Goal: Task Accomplishment & Management: Manage account settings

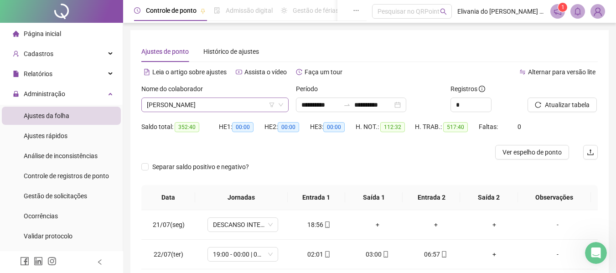
click at [219, 109] on span "[PERSON_NAME]" at bounding box center [215, 105] width 136 height 14
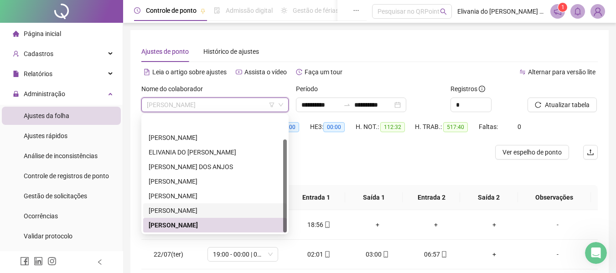
scroll to position [29, 0]
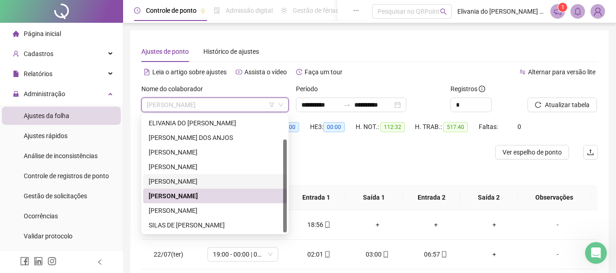
click at [253, 205] on div "[PERSON_NAME]" at bounding box center [215, 210] width 144 height 15
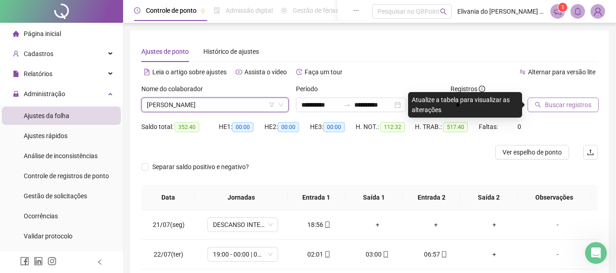
click at [545, 101] on span "Buscar registros" at bounding box center [568, 105] width 47 height 10
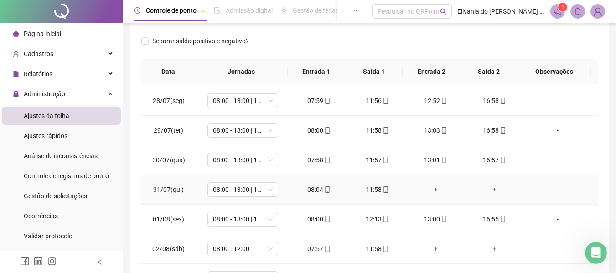
scroll to position [228, 0]
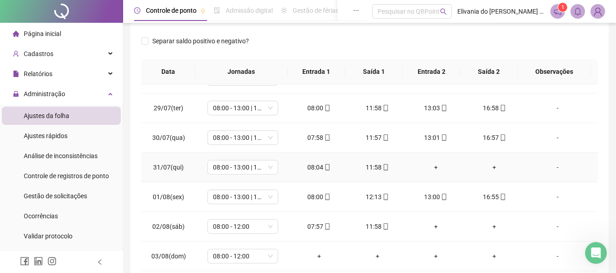
click at [552, 166] on div "-" at bounding box center [558, 167] width 54 height 10
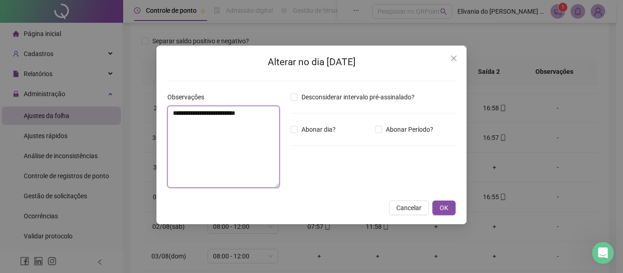
click at [248, 139] on textarea "**********" at bounding box center [223, 147] width 112 height 82
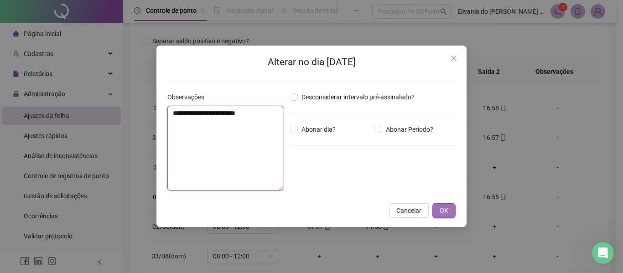
type textarea "**********"
click at [439, 210] on button "OK" at bounding box center [443, 210] width 23 height 15
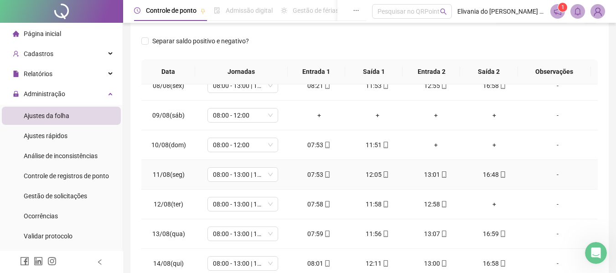
scroll to position [547, 0]
click at [490, 204] on div "+" at bounding box center [494, 204] width 44 height 10
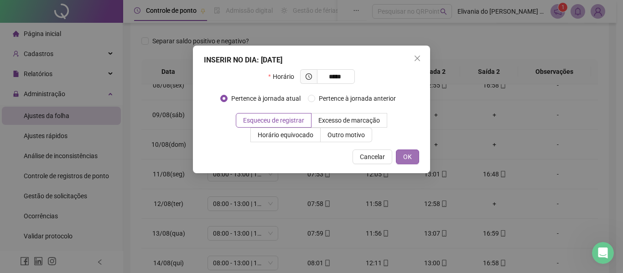
type input "*****"
click at [407, 160] on span "OK" at bounding box center [407, 157] width 9 height 10
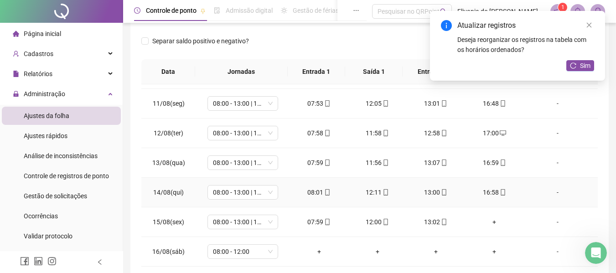
scroll to position [638, 0]
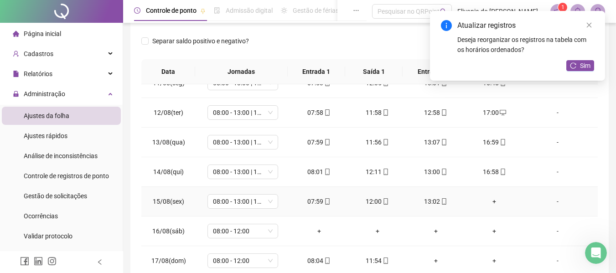
click at [491, 201] on div "+" at bounding box center [494, 202] width 44 height 10
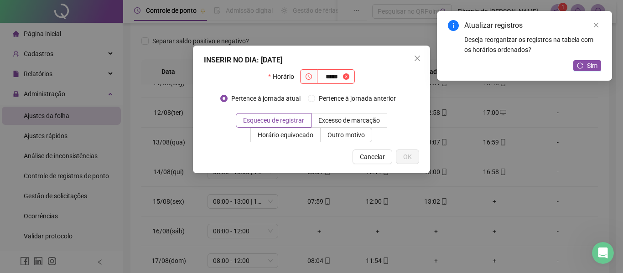
type input "*****"
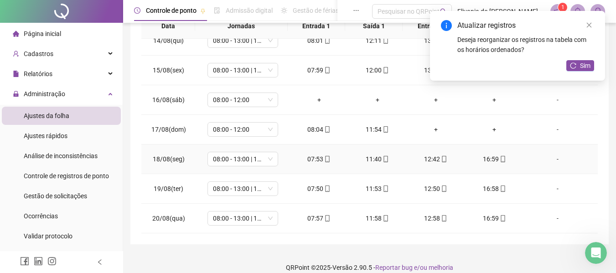
scroll to position [193, 0]
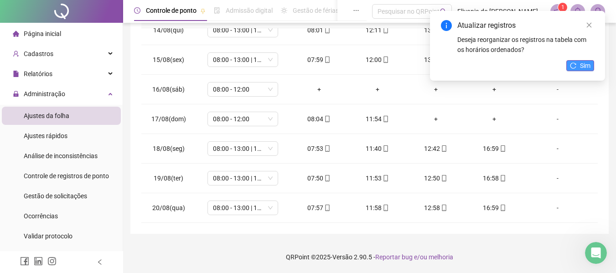
click at [584, 66] on span "Sim" at bounding box center [585, 66] width 10 height 10
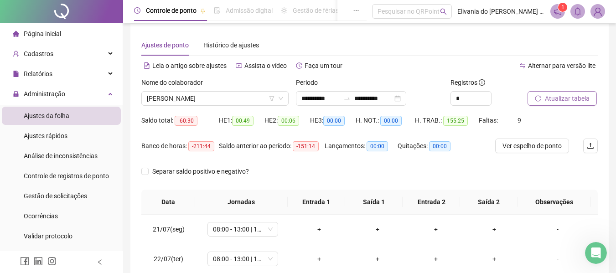
scroll to position [0, 0]
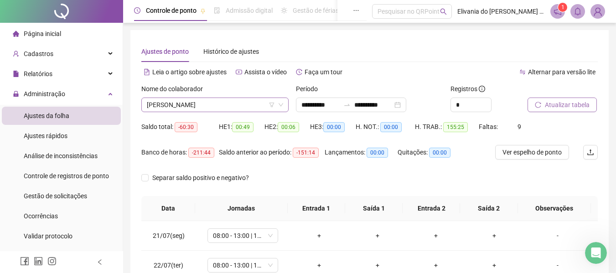
click at [249, 104] on span "[PERSON_NAME]" at bounding box center [215, 105] width 136 height 14
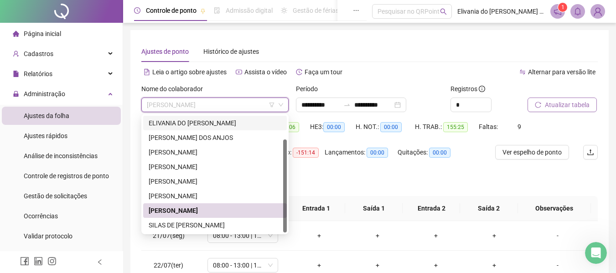
scroll to position [91, 0]
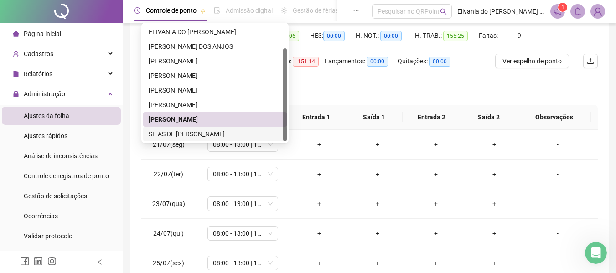
click at [253, 135] on div "SILAS DE [PERSON_NAME]" at bounding box center [215, 134] width 133 height 10
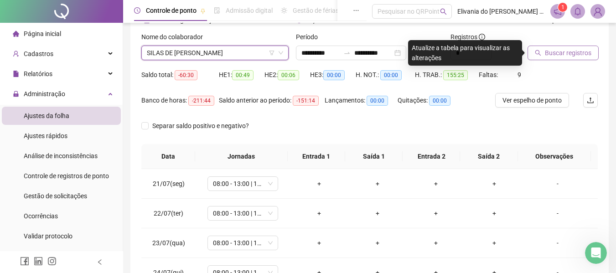
scroll to position [0, 0]
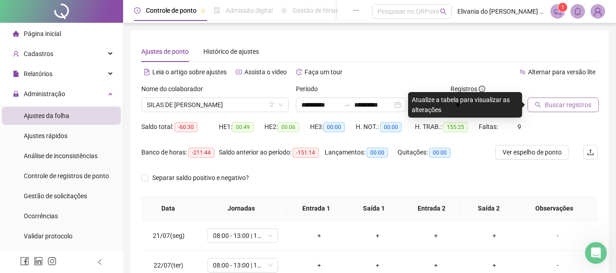
click at [550, 104] on span "Buscar registros" at bounding box center [568, 105] width 47 height 10
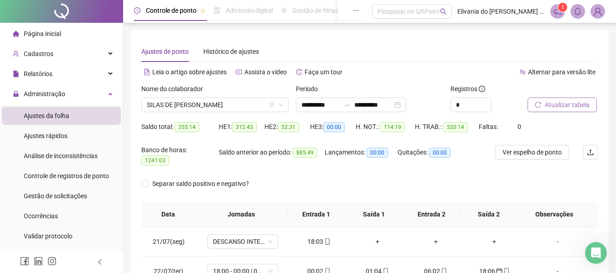
click at [53, 36] on span "Página inicial" at bounding box center [42, 33] width 37 height 7
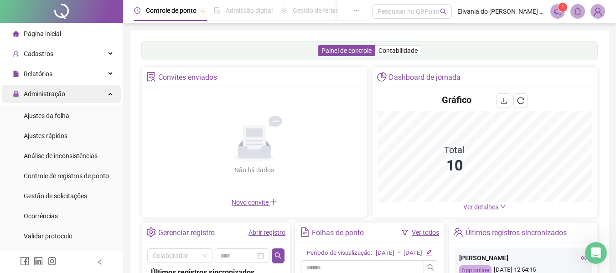
click at [92, 93] on div "Administração" at bounding box center [61, 94] width 119 height 18
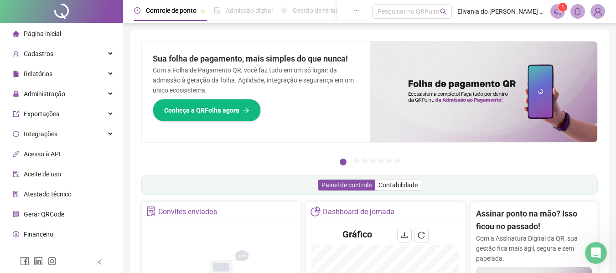
click at [51, 36] on span "Página inicial" at bounding box center [42, 33] width 37 height 7
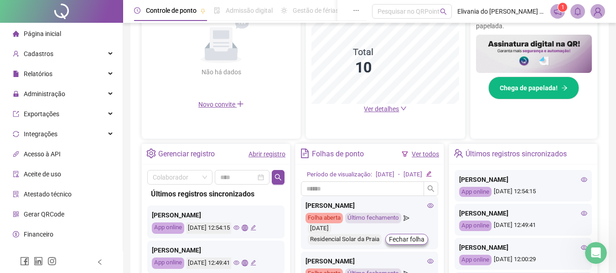
scroll to position [319, 0]
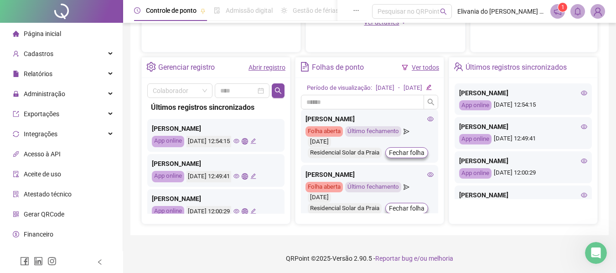
click at [426, 69] on link "Ver todos" at bounding box center [425, 67] width 27 height 7
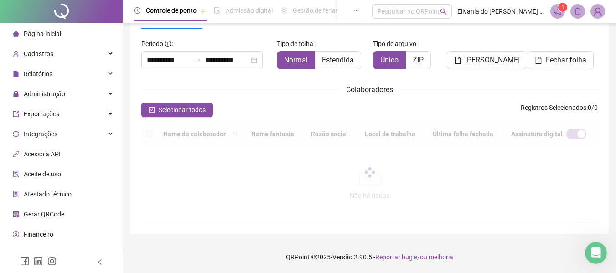
scroll to position [50, 0]
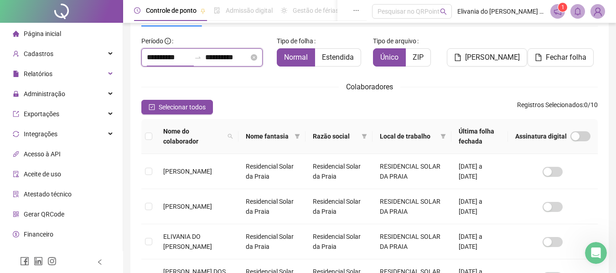
click at [149, 56] on input "**********" at bounding box center [169, 57] width 44 height 11
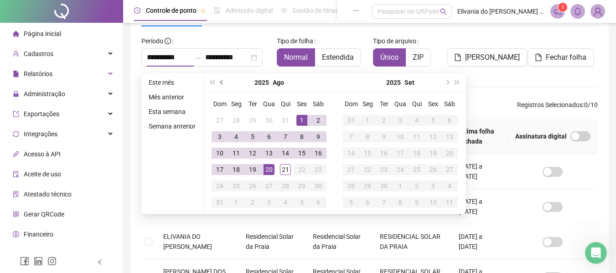
click at [222, 82] on span "prev-year" at bounding box center [222, 82] width 5 height 5
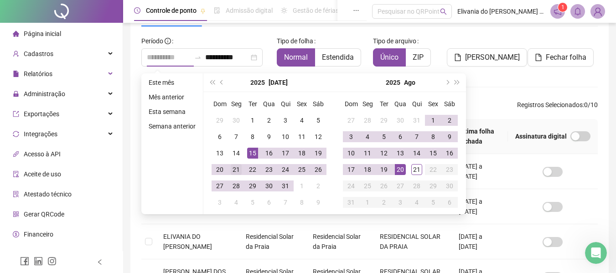
type input "**********"
click at [231, 169] on div "21" at bounding box center [236, 169] width 11 height 11
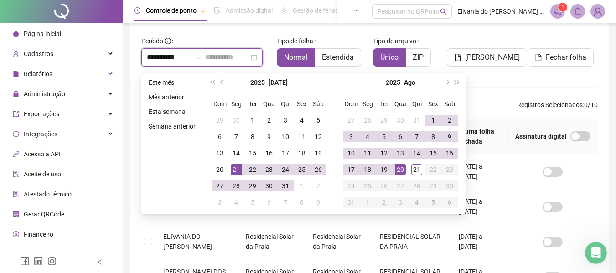
type input "**********"
click at [403, 171] on div "20" at bounding box center [400, 169] width 11 height 11
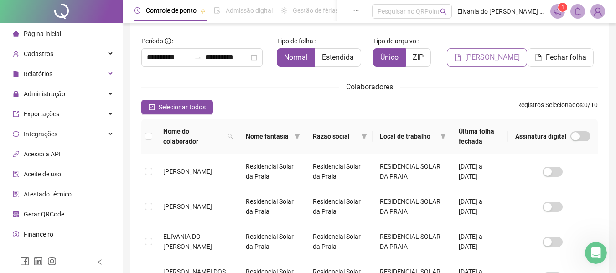
click at [486, 53] on span "[PERSON_NAME]" at bounding box center [492, 57] width 55 height 11
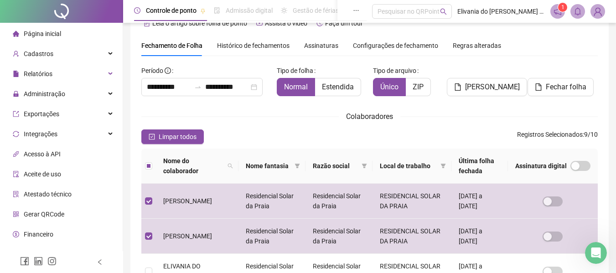
scroll to position [5, 0]
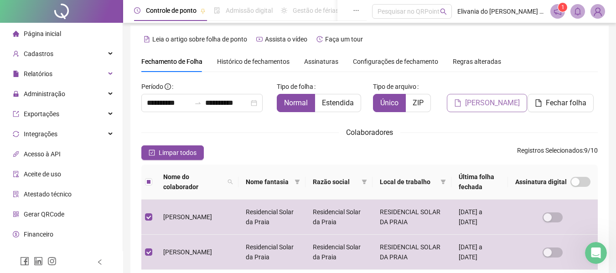
click at [489, 99] on span "[PERSON_NAME]" at bounding box center [492, 103] width 55 height 11
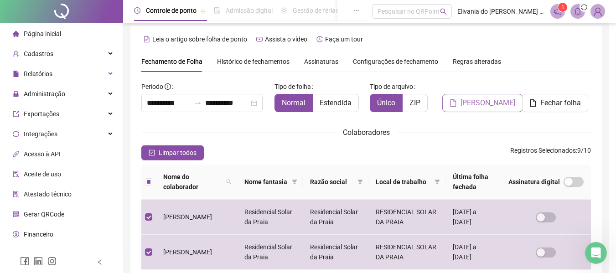
scroll to position [50, 0]
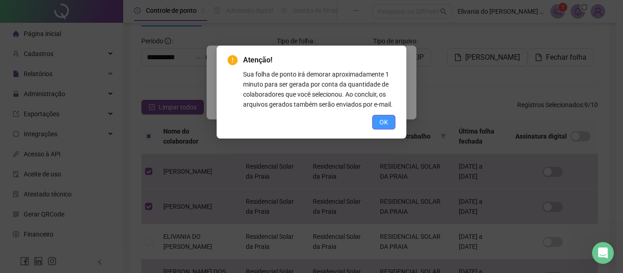
click at [380, 120] on span "OK" at bounding box center [383, 122] width 9 height 10
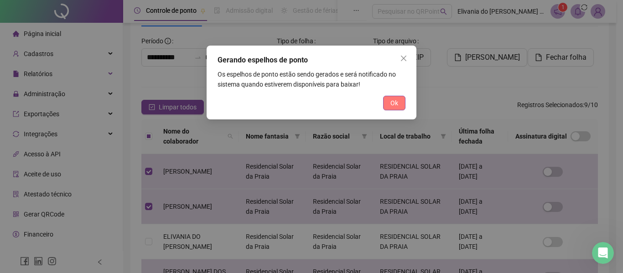
click at [399, 101] on button "Ok" at bounding box center [394, 103] width 22 height 15
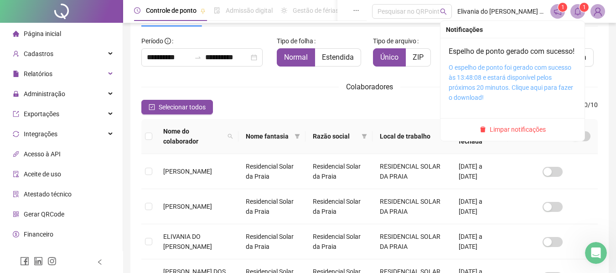
click at [522, 88] on link "O espelho de ponto foi gerado com sucesso às 13:48:08 e estará disponível pelos…" at bounding box center [511, 82] width 124 height 37
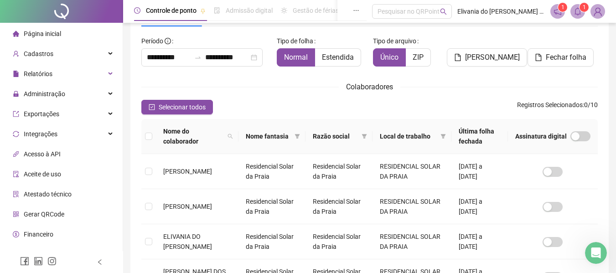
click at [49, 36] on span "Página inicial" at bounding box center [42, 33] width 37 height 7
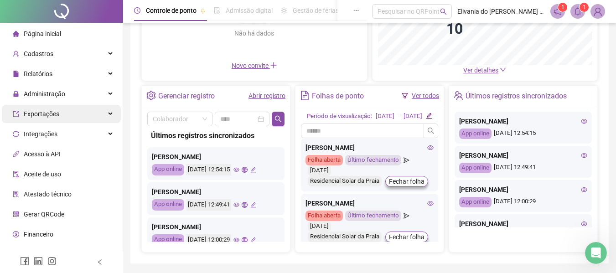
scroll to position [176, 0]
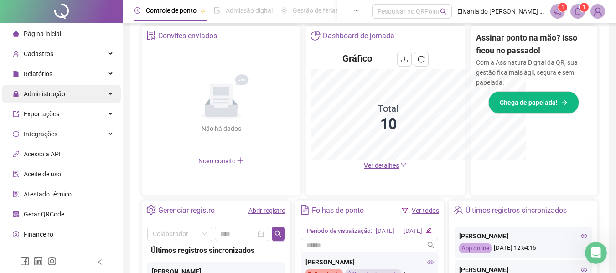
click at [47, 93] on span "Administração" at bounding box center [39, 94] width 52 height 18
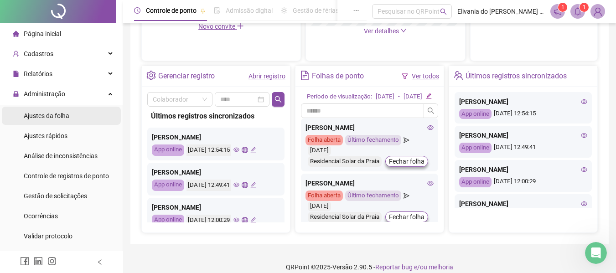
click at [51, 123] on div "Ajustes da folha" at bounding box center [47, 116] width 46 height 18
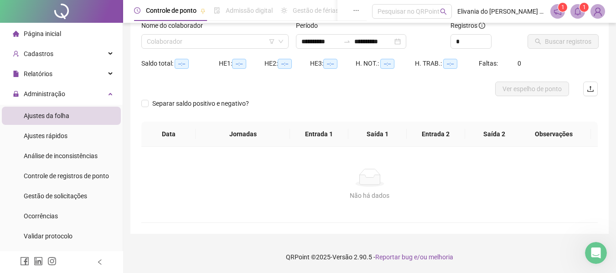
scroll to position [63, 0]
type input "**********"
click at [232, 41] on input "search" at bounding box center [211, 42] width 128 height 14
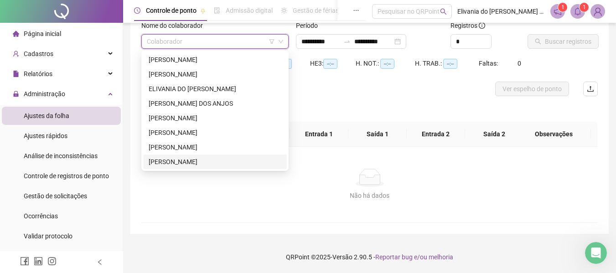
click at [197, 156] on div "[PERSON_NAME]" at bounding box center [215, 162] width 144 height 15
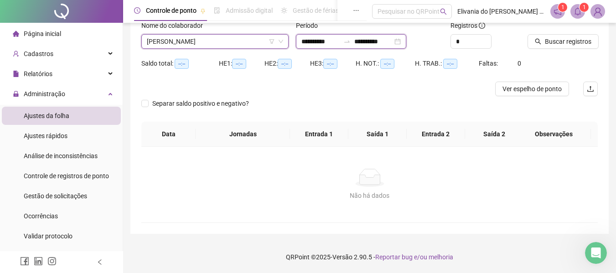
click at [306, 39] on input "**********" at bounding box center [320, 41] width 38 height 10
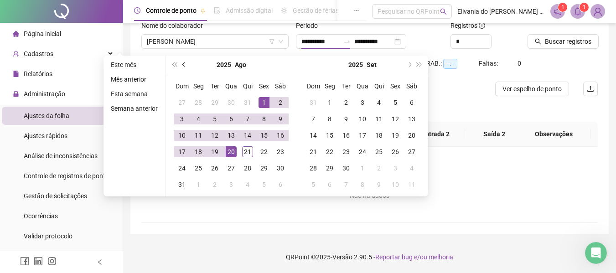
click at [184, 66] on span "prev-year" at bounding box center [184, 64] width 5 height 5
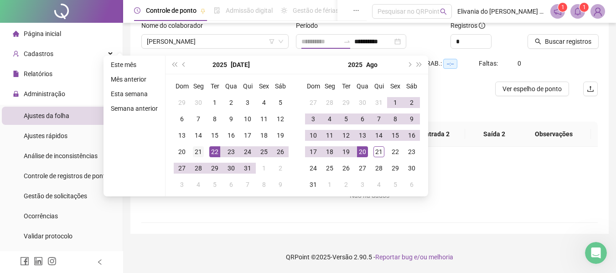
type input "**********"
click at [197, 153] on div "21" at bounding box center [198, 151] width 11 height 11
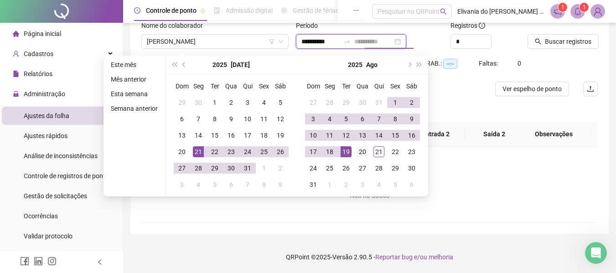
type input "**********"
click at [358, 155] on div "20" at bounding box center [362, 151] width 11 height 11
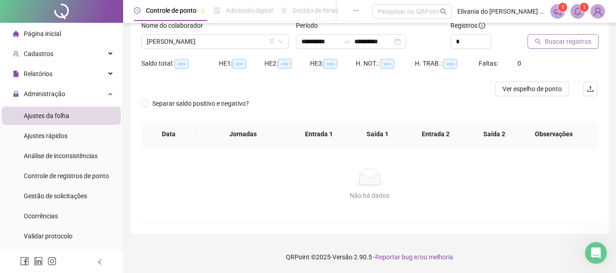
click at [565, 44] on span "Buscar registros" at bounding box center [568, 41] width 47 height 10
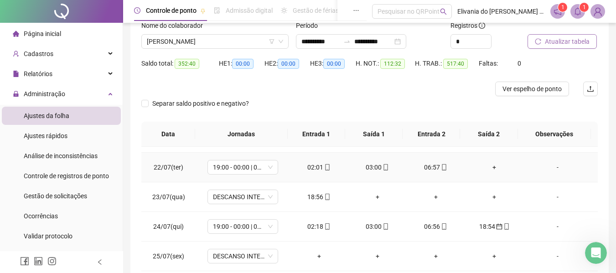
scroll to position [46, 0]
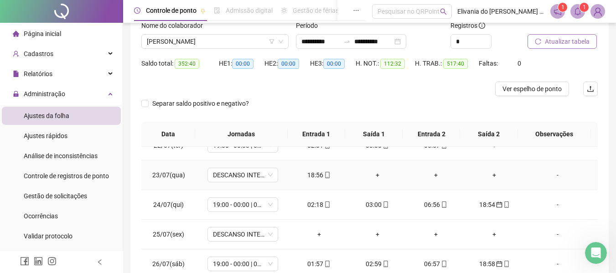
click at [320, 175] on div "18:56" at bounding box center [319, 175] width 44 height 10
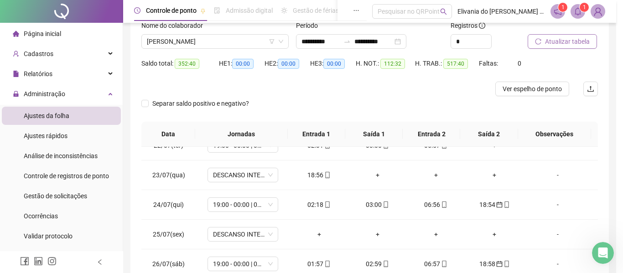
type input "**********"
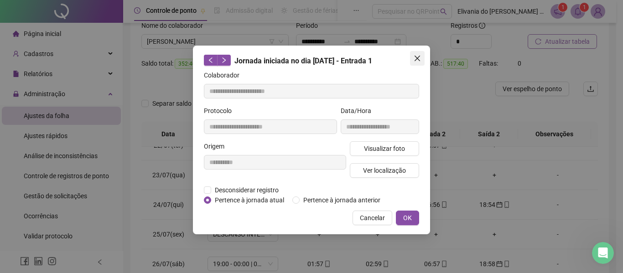
click at [414, 64] on button "Close" at bounding box center [417, 58] width 15 height 15
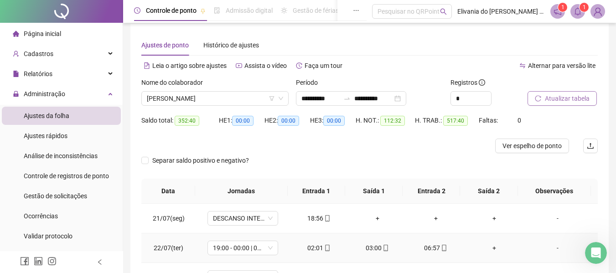
scroll to position [0, 0]
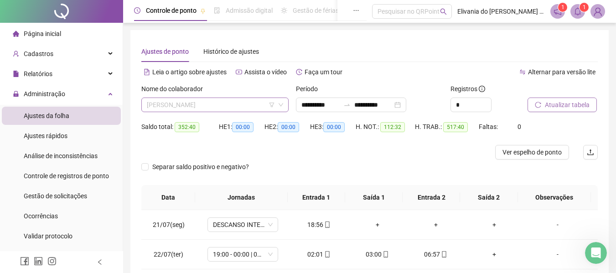
click at [255, 104] on span "[PERSON_NAME]" at bounding box center [215, 105] width 136 height 14
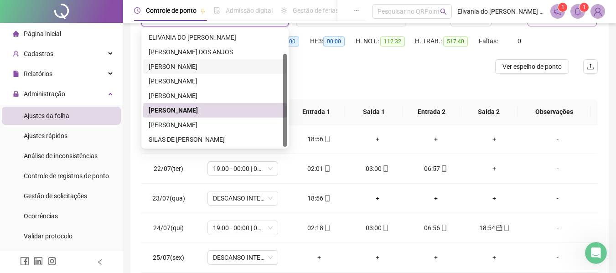
scroll to position [91, 0]
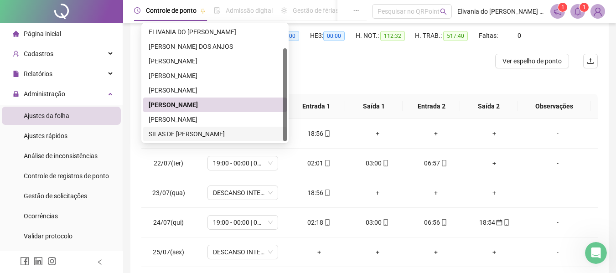
click at [238, 136] on div "SILAS DE [PERSON_NAME]" at bounding box center [215, 134] width 133 height 10
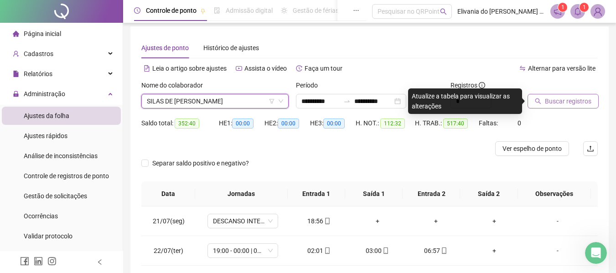
scroll to position [0, 0]
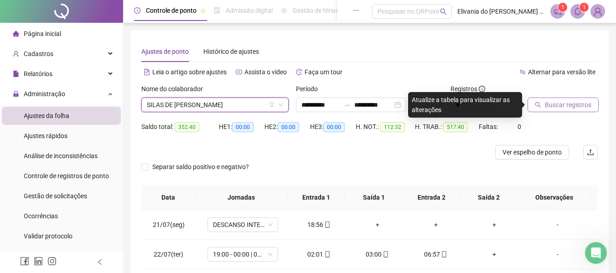
click at [569, 106] on span "Buscar registros" at bounding box center [568, 105] width 47 height 10
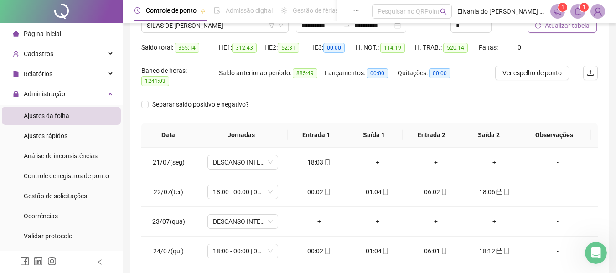
scroll to position [91, 0]
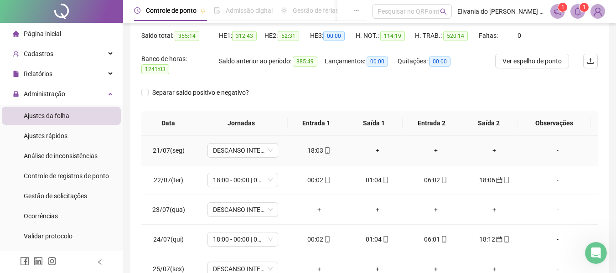
click at [308, 145] on div "18:03" at bounding box center [319, 150] width 44 height 10
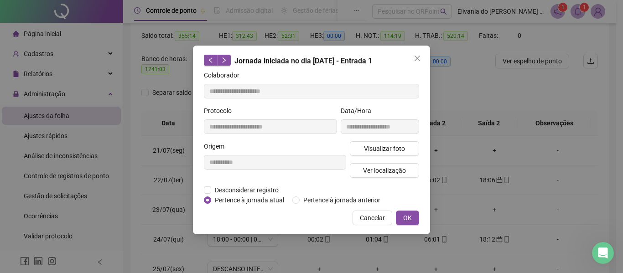
type input "**********"
click at [414, 58] on icon "close" at bounding box center [417, 58] width 7 height 7
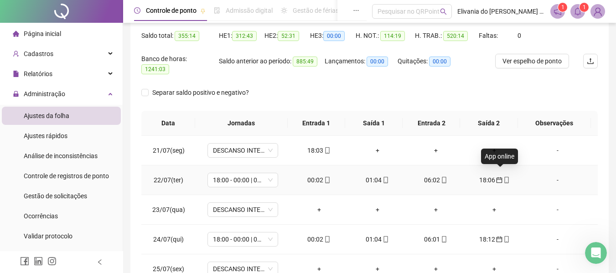
click at [503, 177] on icon "mobile" at bounding box center [506, 180] width 6 height 6
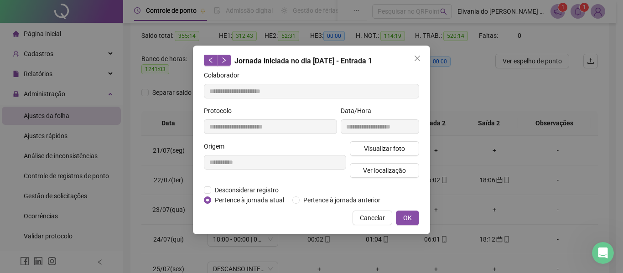
type input "**********"
click at [392, 150] on span "Visualizar foto" at bounding box center [384, 149] width 41 height 10
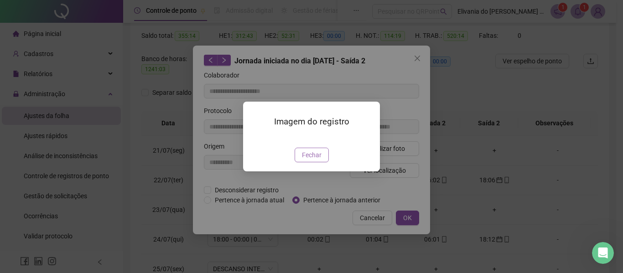
click at [311, 160] on span "Fechar" at bounding box center [312, 155] width 20 height 10
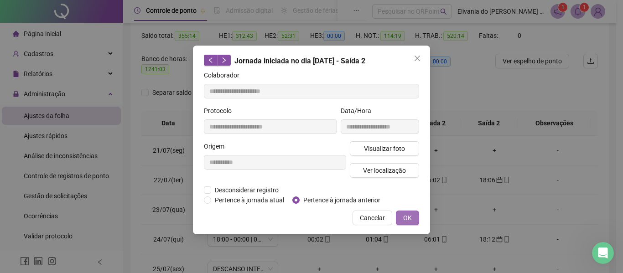
click at [403, 217] on button "OK" at bounding box center [407, 218] width 23 height 15
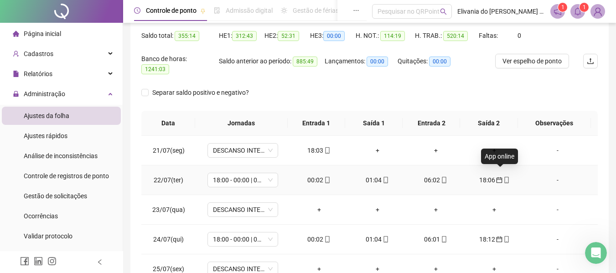
click at [502, 178] on span at bounding box center [505, 179] width 7 height 7
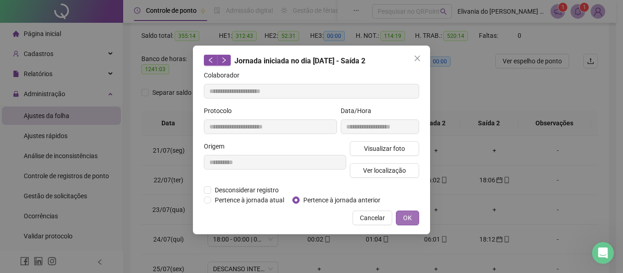
click at [401, 216] on button "OK" at bounding box center [407, 218] width 23 height 15
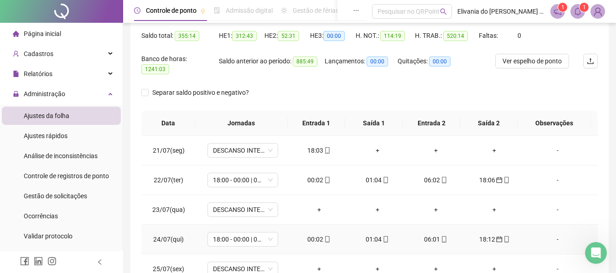
click at [487, 234] on div "18:12" at bounding box center [494, 239] width 44 height 10
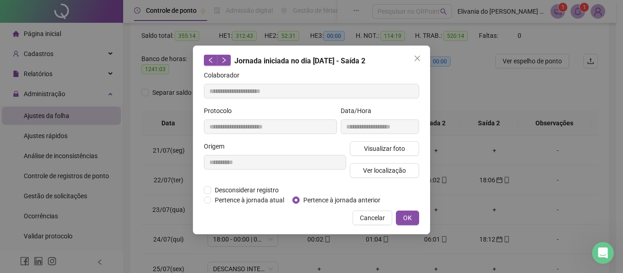
type input "**********"
click at [407, 219] on span "OK" at bounding box center [407, 218] width 9 height 10
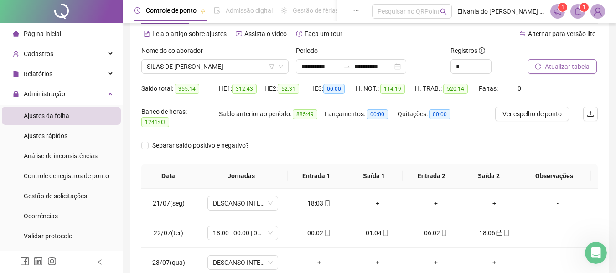
scroll to position [0, 0]
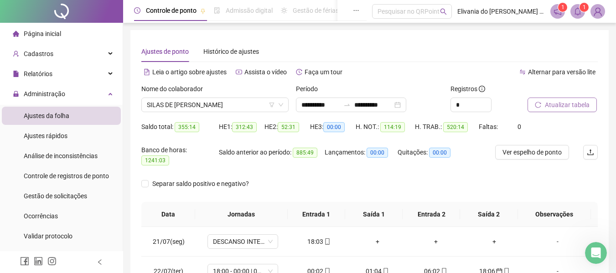
click at [50, 31] on span "Página inicial" at bounding box center [42, 33] width 37 height 7
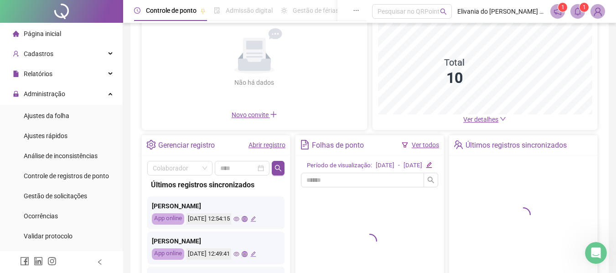
scroll to position [91, 0]
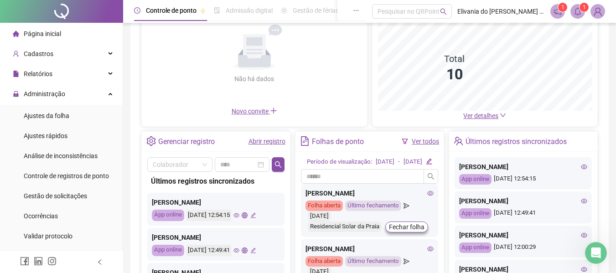
click at [421, 143] on link "Ver todos" at bounding box center [425, 141] width 27 height 7
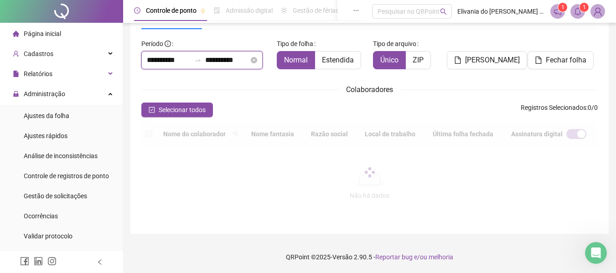
click at [164, 63] on div "**********" at bounding box center [201, 60] width 121 height 18
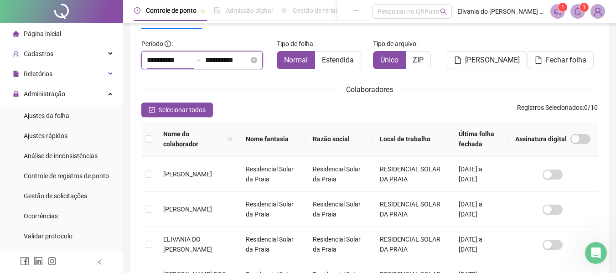
scroll to position [50, 0]
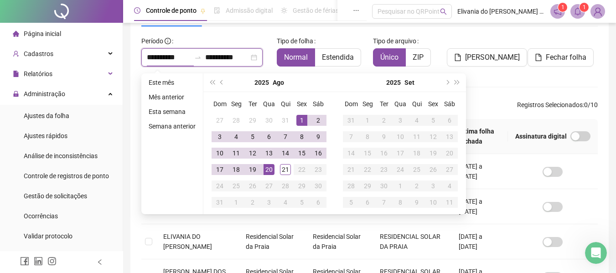
type input "**********"
click at [220, 82] on span "prev-year" at bounding box center [222, 82] width 5 height 5
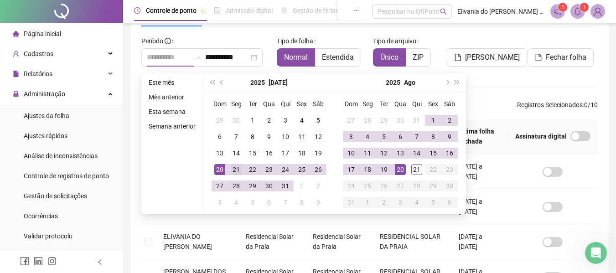
type input "**********"
click at [229, 168] on td "21" at bounding box center [236, 169] width 16 height 16
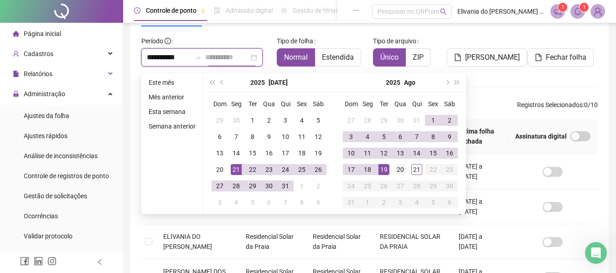
type input "**********"
click at [399, 171] on div "20" at bounding box center [400, 169] width 11 height 11
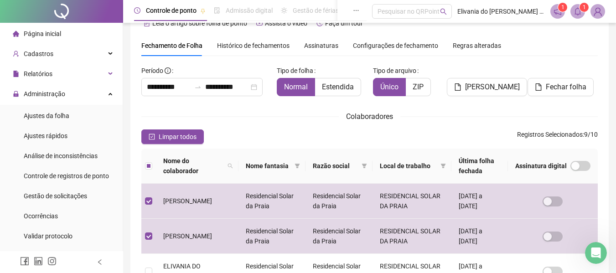
scroll to position [5, 0]
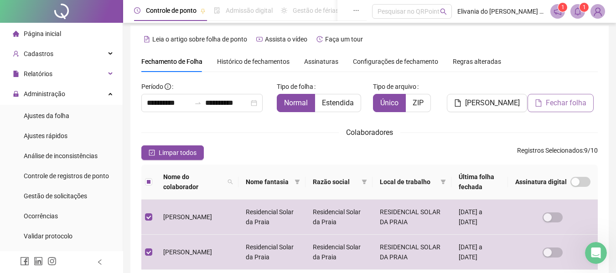
click at [579, 107] on span "Fechar folha" at bounding box center [566, 103] width 41 height 11
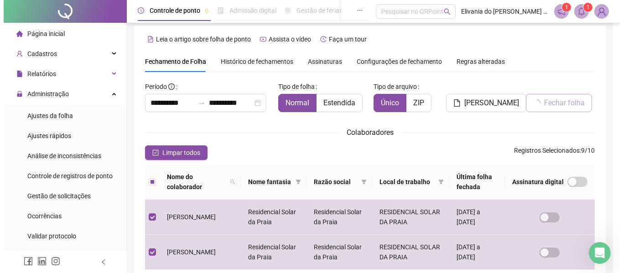
scroll to position [50, 0]
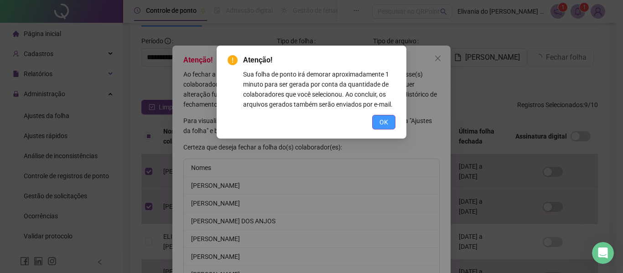
click at [388, 124] on button "OK" at bounding box center [383, 122] width 23 height 15
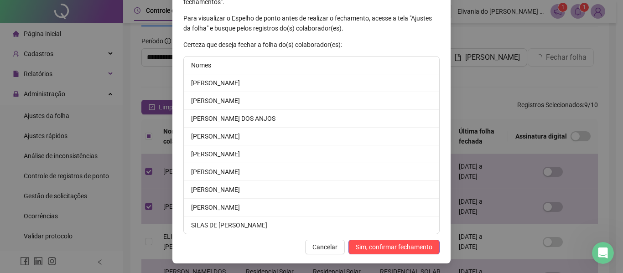
scroll to position [104, 0]
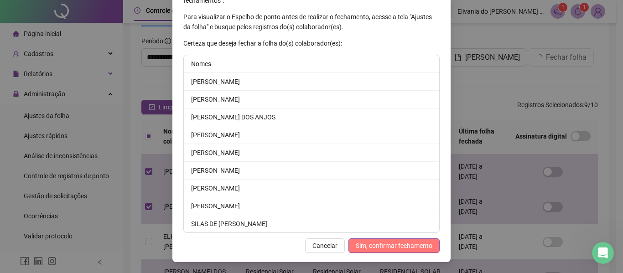
click at [389, 248] on span "Sim, confirmar fechamento" at bounding box center [394, 246] width 77 height 10
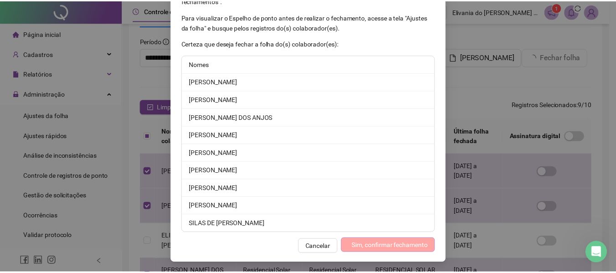
scroll to position [59, 0]
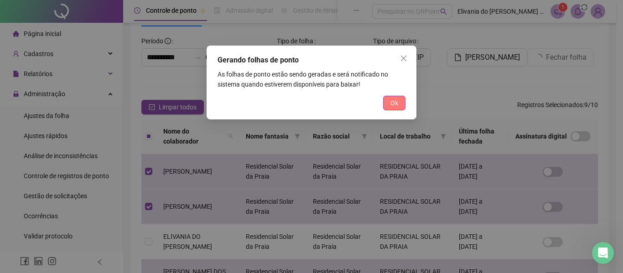
click at [399, 103] on button "Ok" at bounding box center [394, 103] width 22 height 15
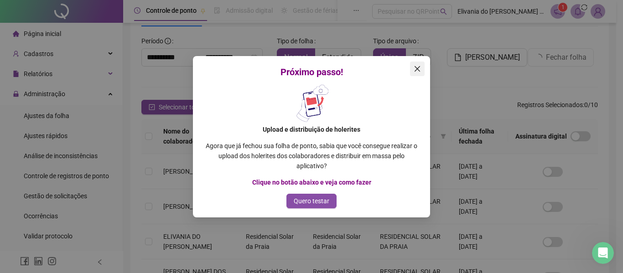
click at [421, 67] on span "Close" at bounding box center [417, 68] width 15 height 7
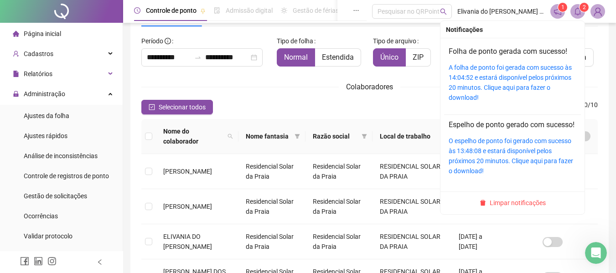
click at [584, 8] on span "2" at bounding box center [584, 7] width 3 height 6
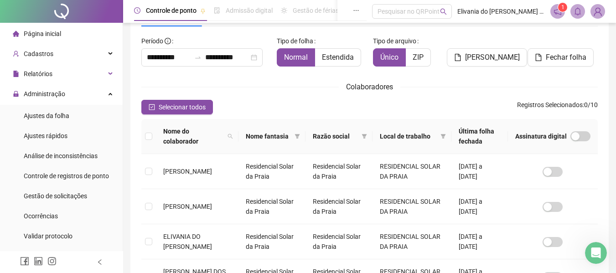
click at [580, 10] on icon "bell" at bounding box center [578, 11] width 8 height 8
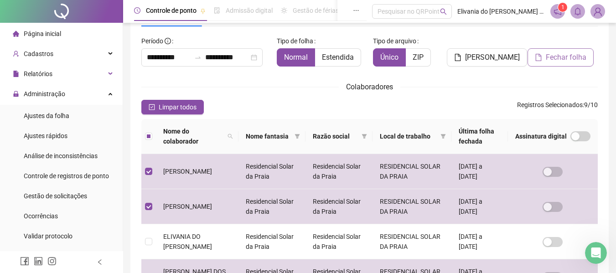
click at [574, 55] on span "Fechar folha" at bounding box center [566, 57] width 41 height 11
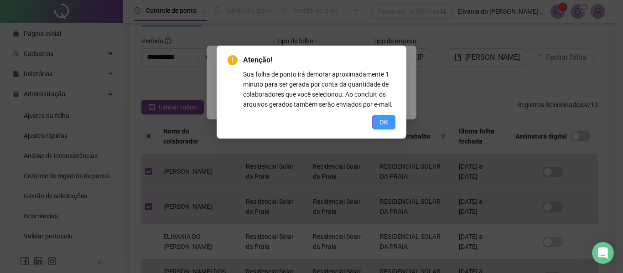
click at [388, 127] on span "OK" at bounding box center [383, 122] width 9 height 10
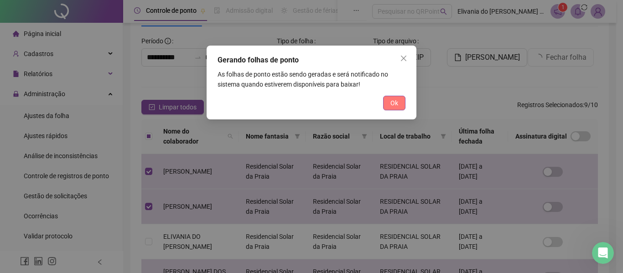
click at [394, 102] on span "Ok" at bounding box center [394, 103] width 8 height 10
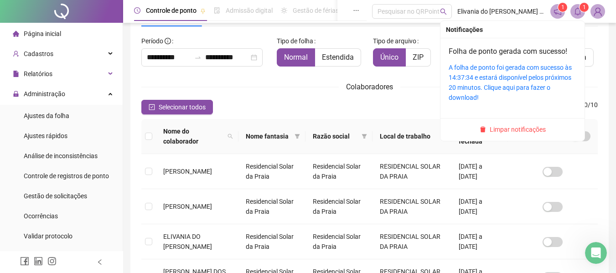
click at [581, 17] on span at bounding box center [577, 11] width 15 height 15
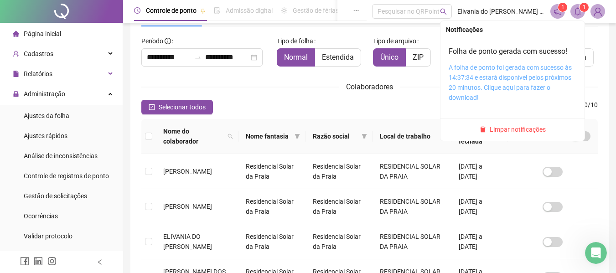
click at [526, 74] on link "A folha de ponto foi gerada com sucesso às 14:37:34 e estará disponível pelos p…" at bounding box center [510, 82] width 123 height 37
